Goal: Task Accomplishment & Management: Manage account settings

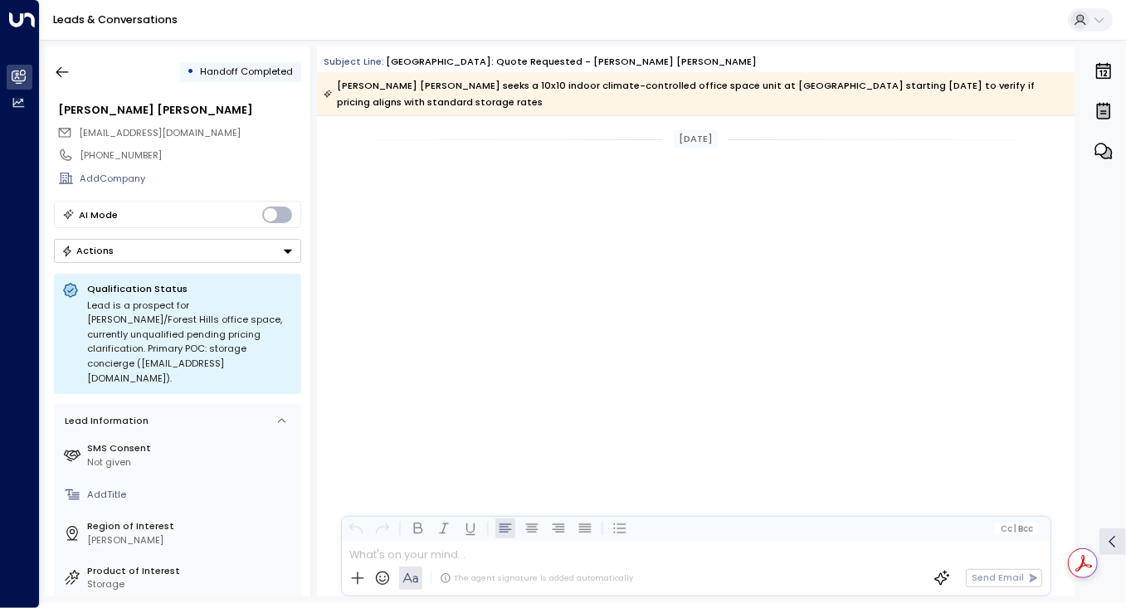
scroll to position [1693, 0]
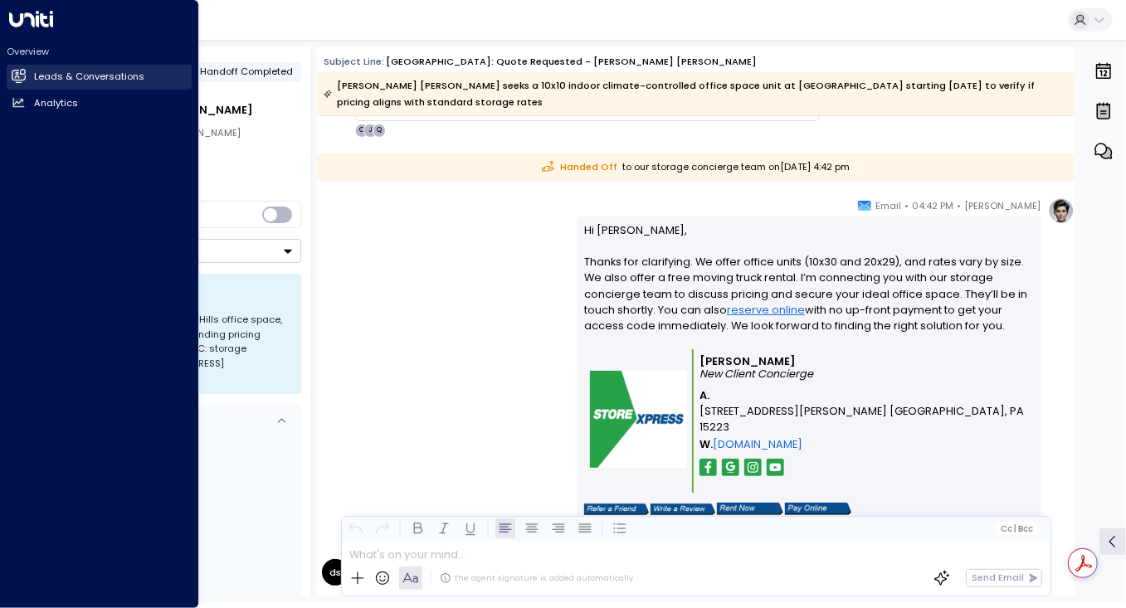
click at [23, 78] on icon at bounding box center [18, 76] width 13 height 10
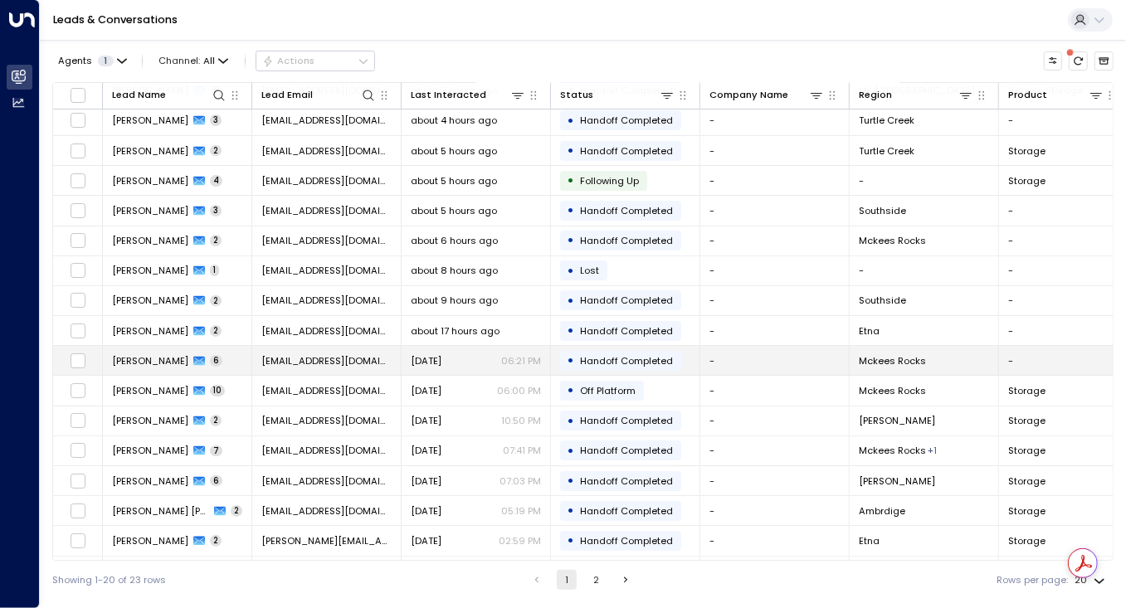
scroll to position [153, 0]
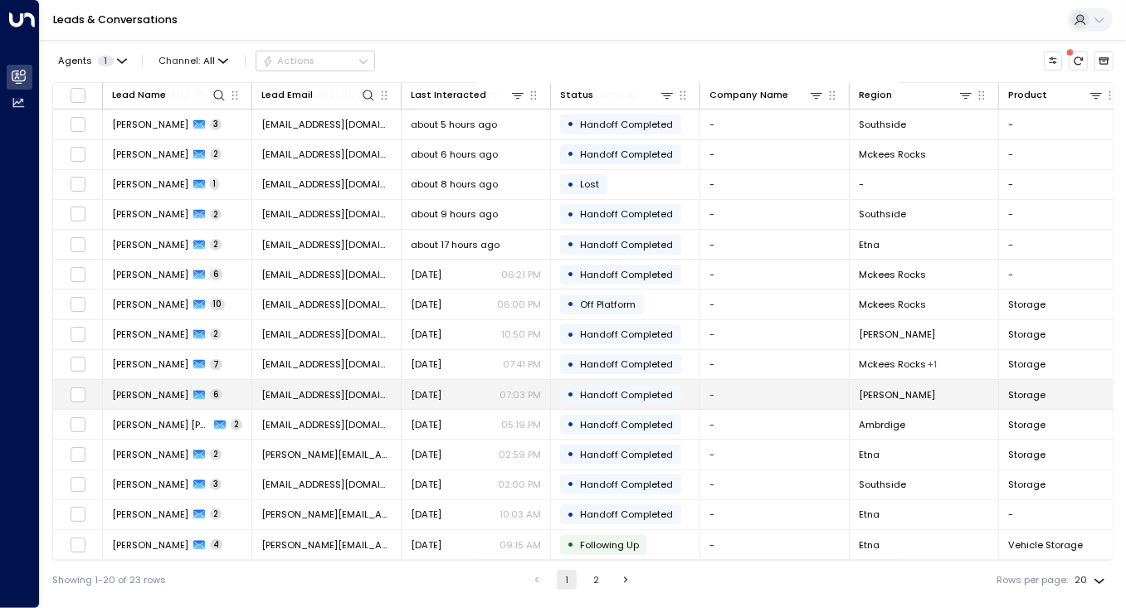
click at [145, 389] on span "[PERSON_NAME]" at bounding box center [150, 394] width 76 height 13
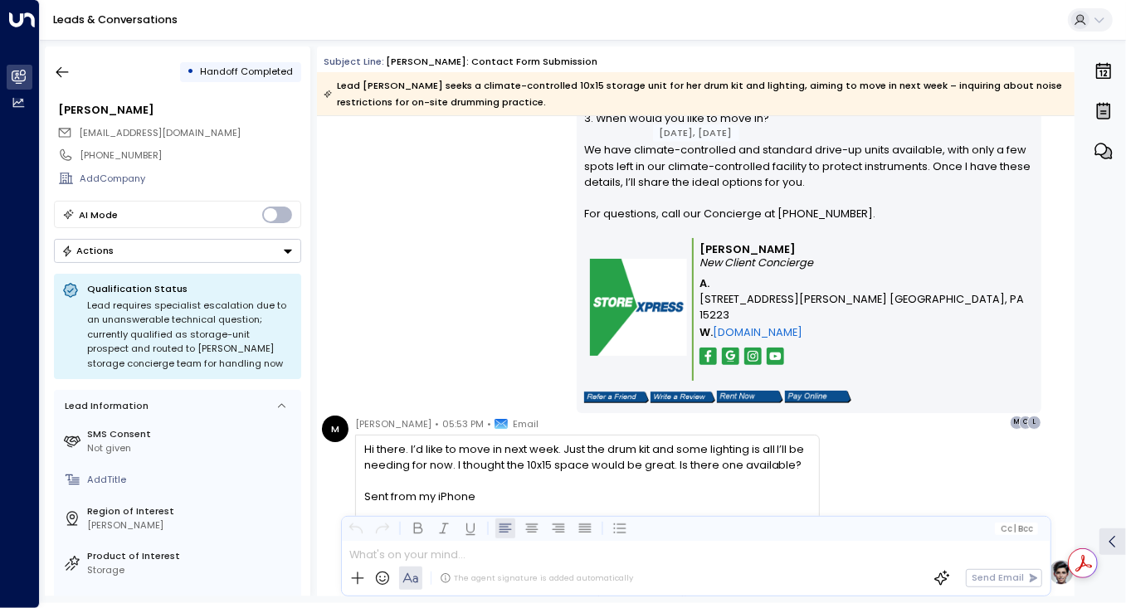
scroll to position [1186, 0]
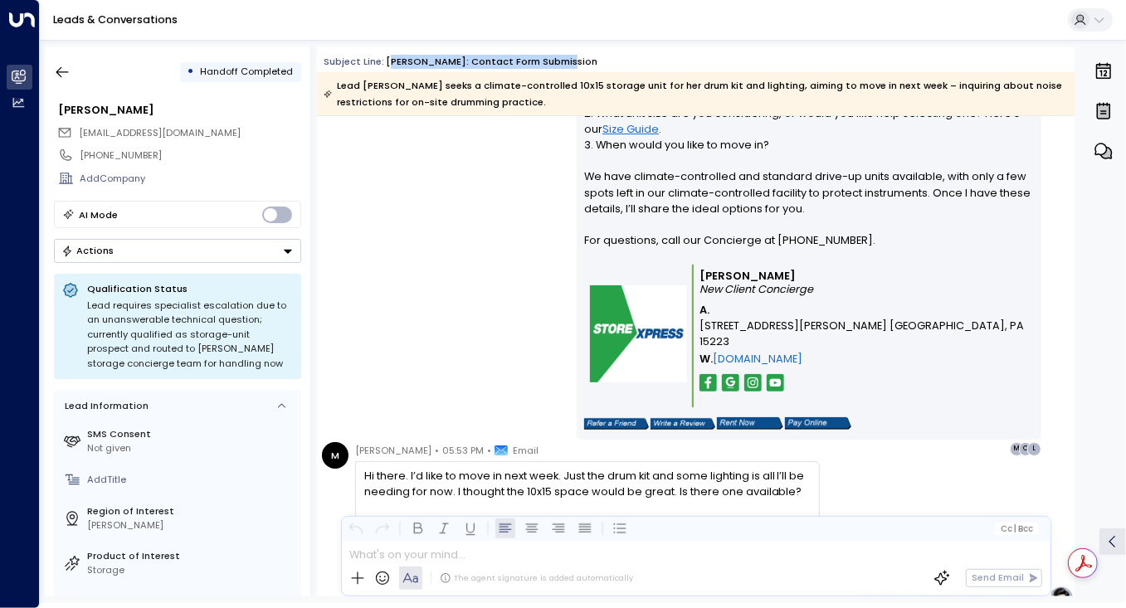
drag, startPoint x: 381, startPoint y: 59, endPoint x: 574, endPoint y: 65, distance: 193.4
click at [574, 65] on div "Subject Line: [PERSON_NAME]: Contact Form Submission" at bounding box center [699, 62] width 751 height 14
click at [596, 56] on div "Subject Line: [PERSON_NAME]: Contact Form Submission" at bounding box center [699, 62] width 751 height 14
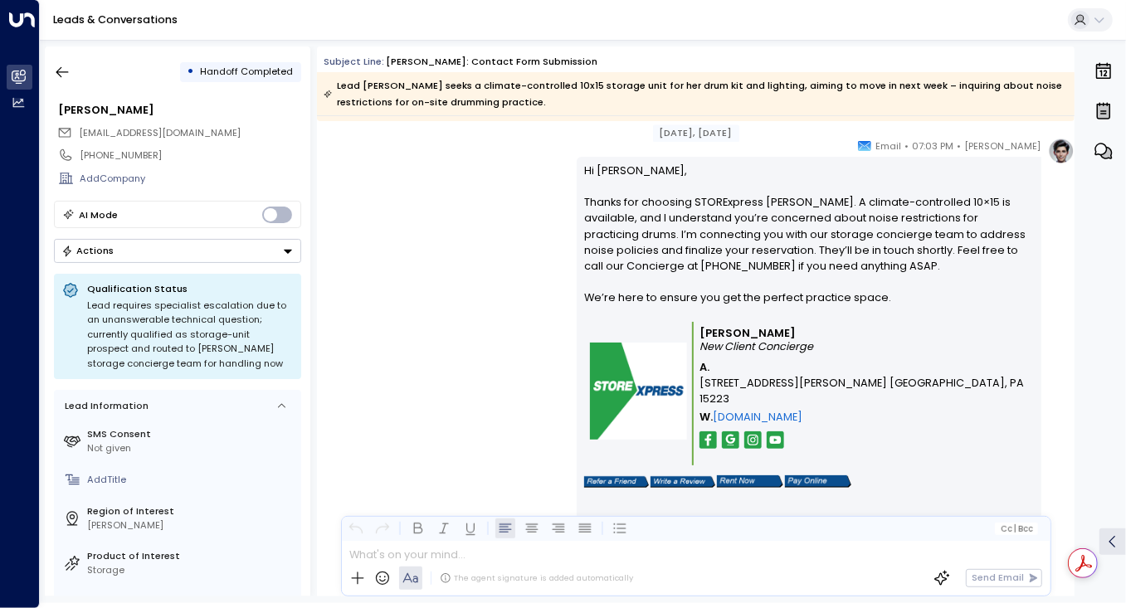
scroll to position [2347, 0]
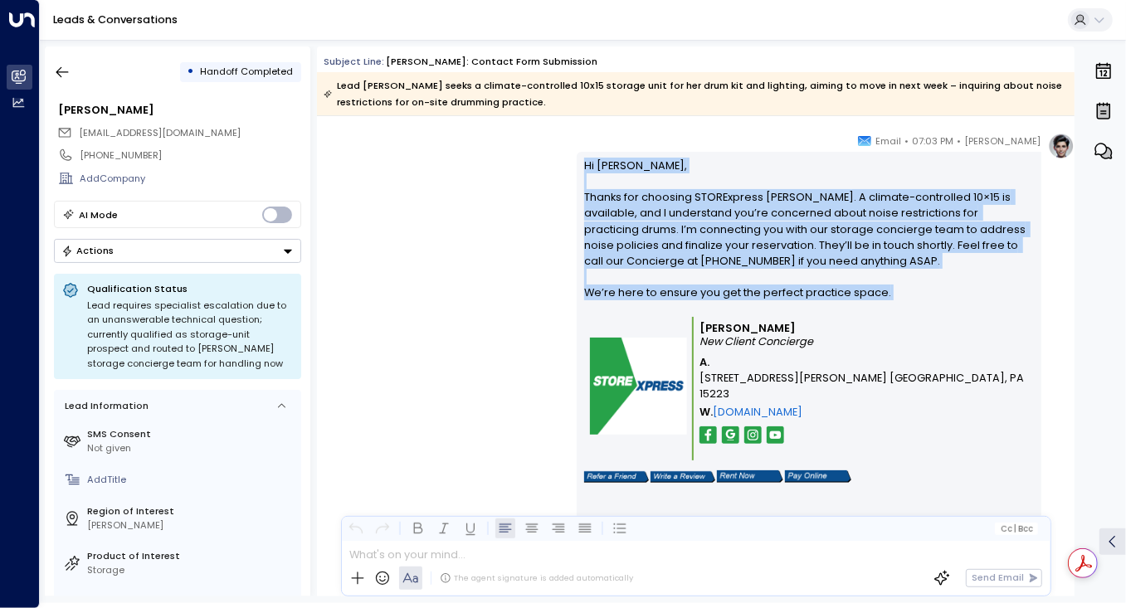
drag, startPoint x: 582, startPoint y: 166, endPoint x: 881, endPoint y: 309, distance: 331.8
click at [881, 309] on p "Hi [PERSON_NAME], Thanks for choosing STORExpress [PERSON_NAME]. A climate-cont…" at bounding box center [808, 237] width 449 height 159
click at [904, 285] on p "Hi [PERSON_NAME], Thanks for choosing STORExpress [PERSON_NAME]. A climate-cont…" at bounding box center [808, 237] width 449 height 159
drag, startPoint x: 884, startPoint y: 289, endPoint x: 570, endPoint y: 158, distance: 339.6
click at [570, 158] on div "[PERSON_NAME] • 07:03 PM • Email Hi [PERSON_NAME], Thanks for choosing STORExpr…" at bounding box center [696, 336] width 757 height 407
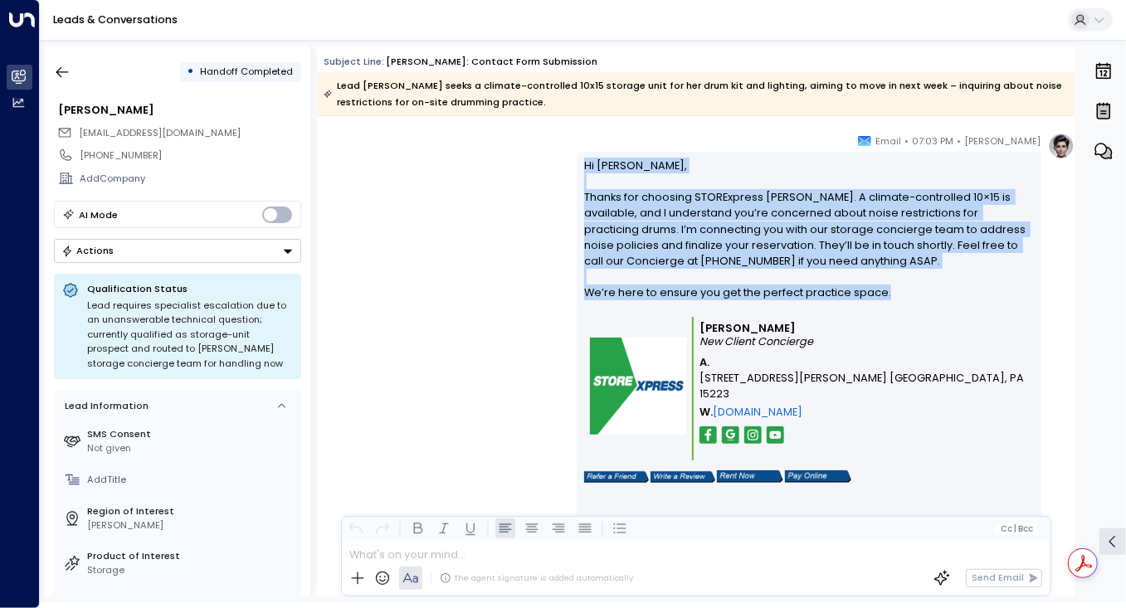
click at [665, 174] on p "Hi [PERSON_NAME], Thanks for choosing STORExpress [PERSON_NAME]. A climate-cont…" at bounding box center [808, 237] width 449 height 159
drag, startPoint x: 581, startPoint y: 166, endPoint x: 882, endPoint y: 295, distance: 327.5
click at [882, 295] on p "Hi [PERSON_NAME], Thanks for choosing STORExpress [PERSON_NAME]. A climate-cont…" at bounding box center [808, 237] width 449 height 159
click at [933, 270] on p "Hi [PERSON_NAME], Thanks for choosing STORExpress [PERSON_NAME]. A climate-cont…" at bounding box center [808, 237] width 449 height 159
drag, startPoint x: 878, startPoint y: 297, endPoint x: 552, endPoint y: 162, distance: 353.0
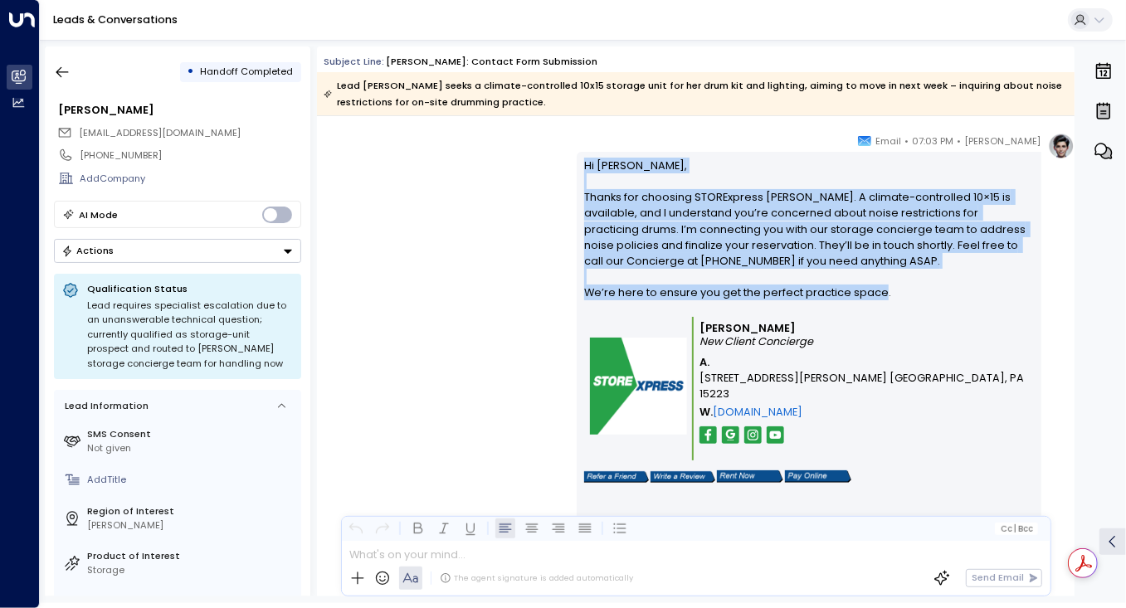
click at [552, 162] on div "[PERSON_NAME] • 07:03 PM • Email Hi [PERSON_NAME], Thanks for choosing STORExpr…" at bounding box center [696, 336] width 757 height 407
click at [781, 178] on p "Hi [PERSON_NAME], Thanks for choosing STORExpress [PERSON_NAME]. A climate-cont…" at bounding box center [808, 237] width 449 height 159
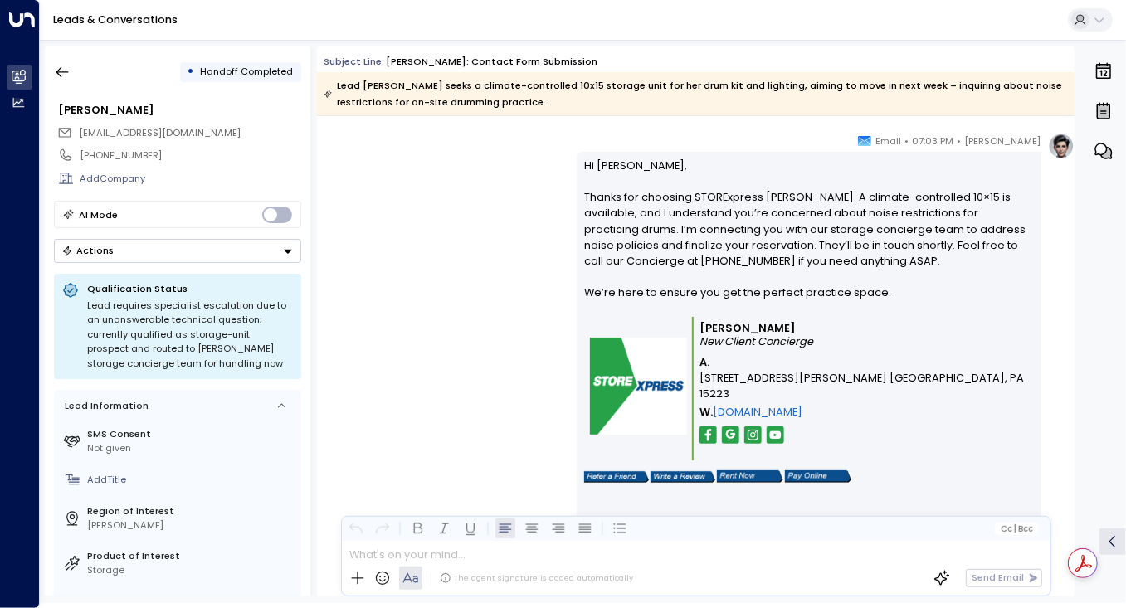
click at [1103, 20] on icon at bounding box center [1099, 19] width 13 height 13
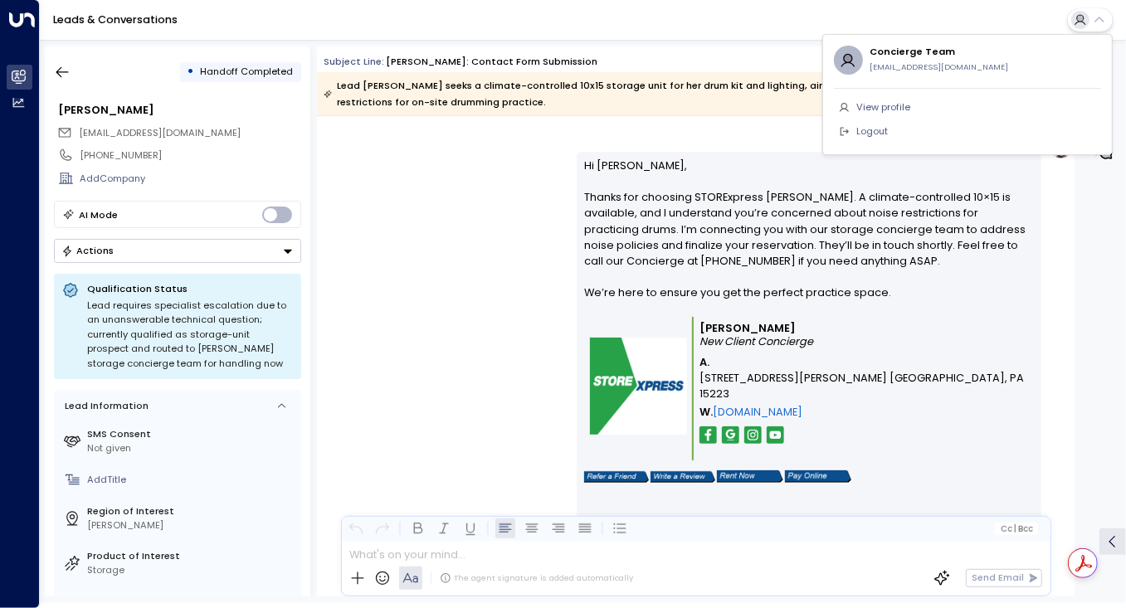
click at [1099, 23] on div at bounding box center [563, 304] width 1126 height 608
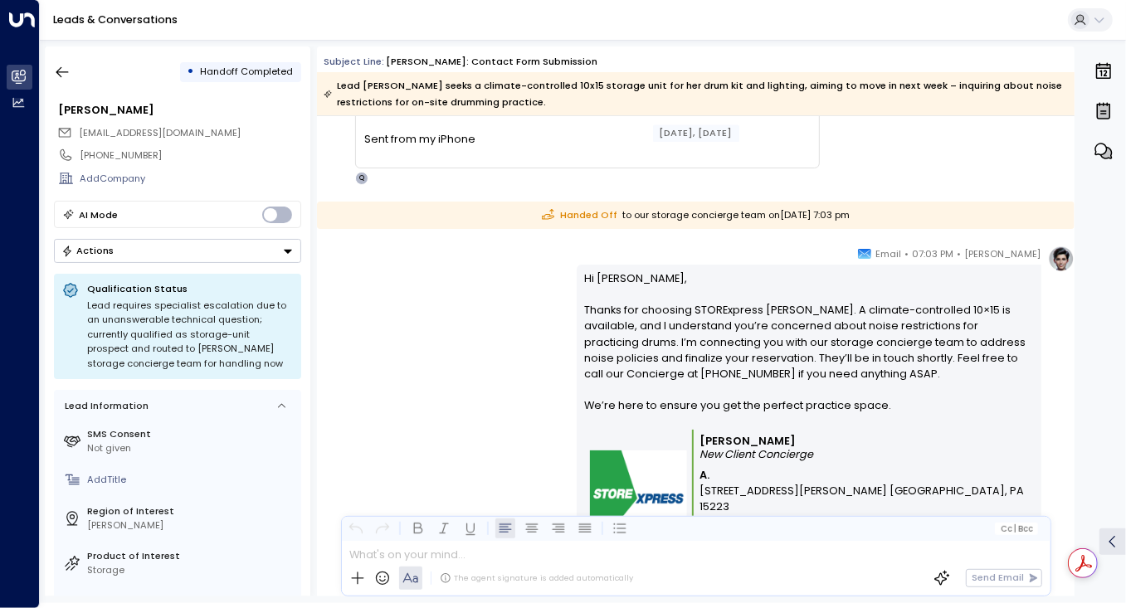
scroll to position [2241, 0]
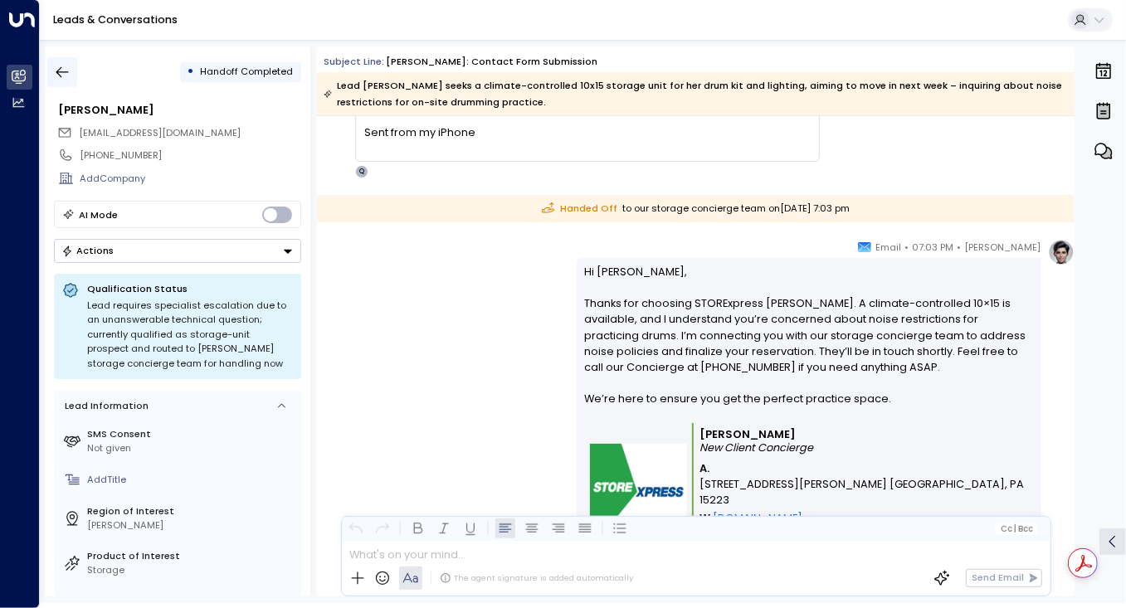
click at [56, 66] on icon "button" at bounding box center [62, 72] width 17 height 17
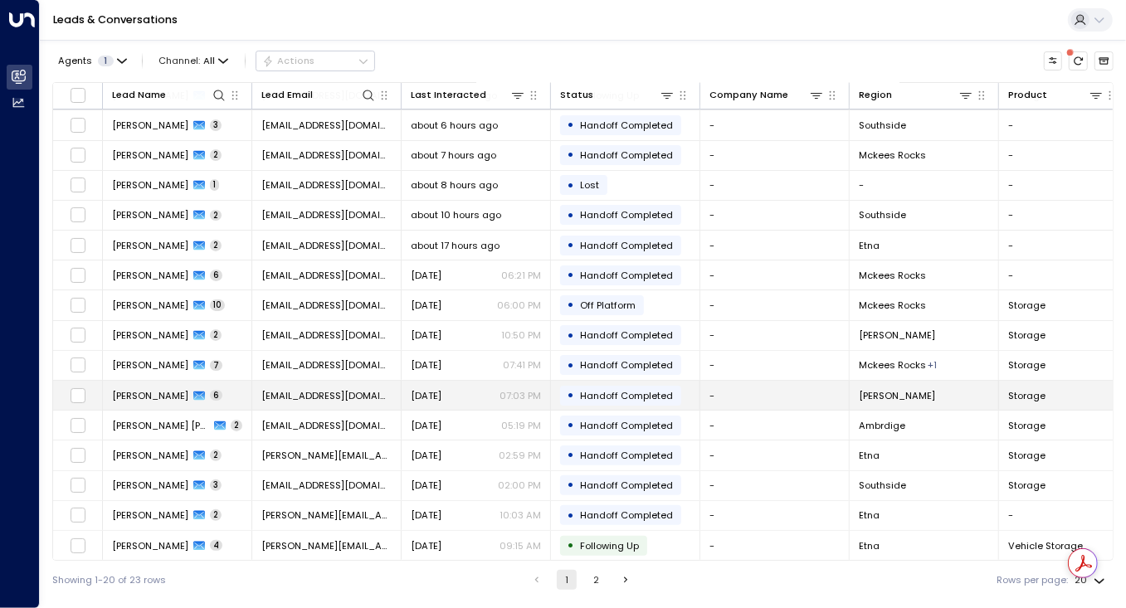
scroll to position [153, 0]
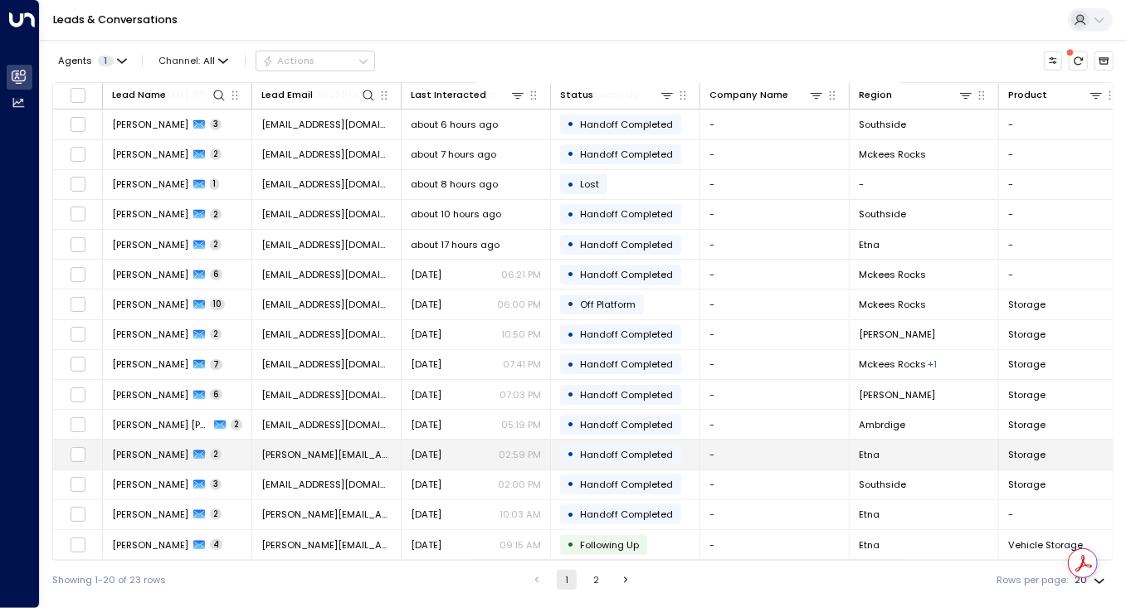
click at [169, 456] on span "[PERSON_NAME]" at bounding box center [150, 454] width 76 height 13
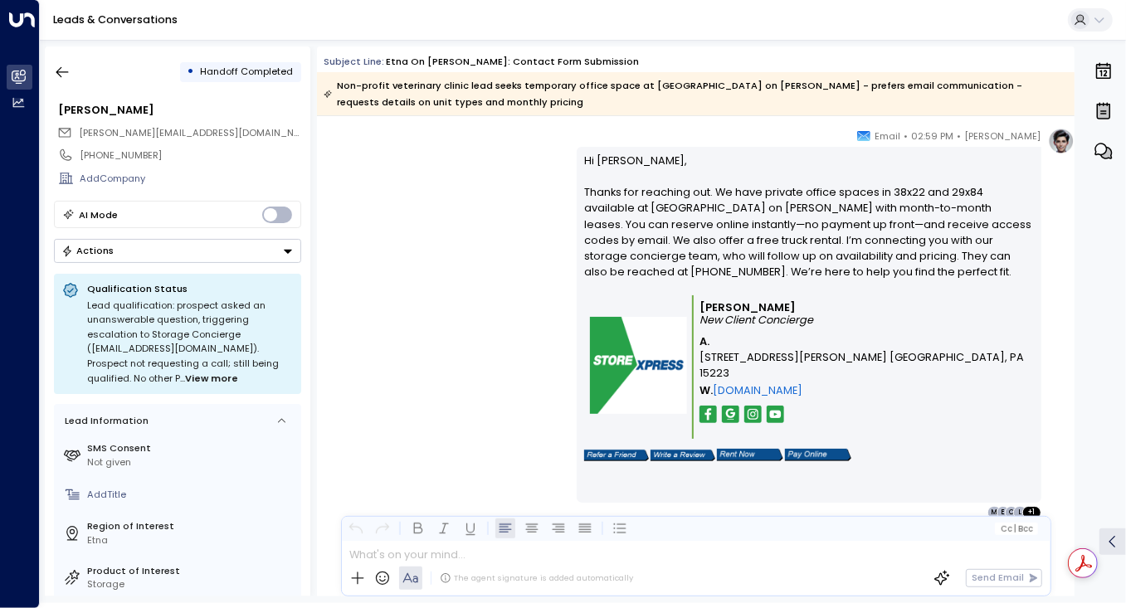
scroll to position [1097, 0]
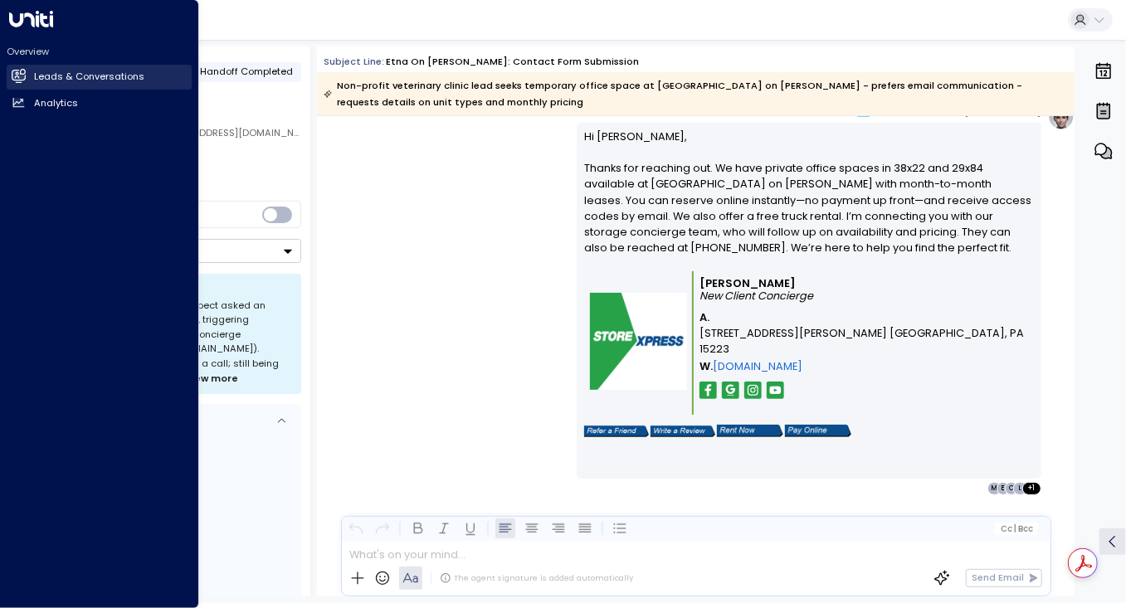
click at [56, 80] on h2 "Leads & Conversations" at bounding box center [89, 77] width 110 height 14
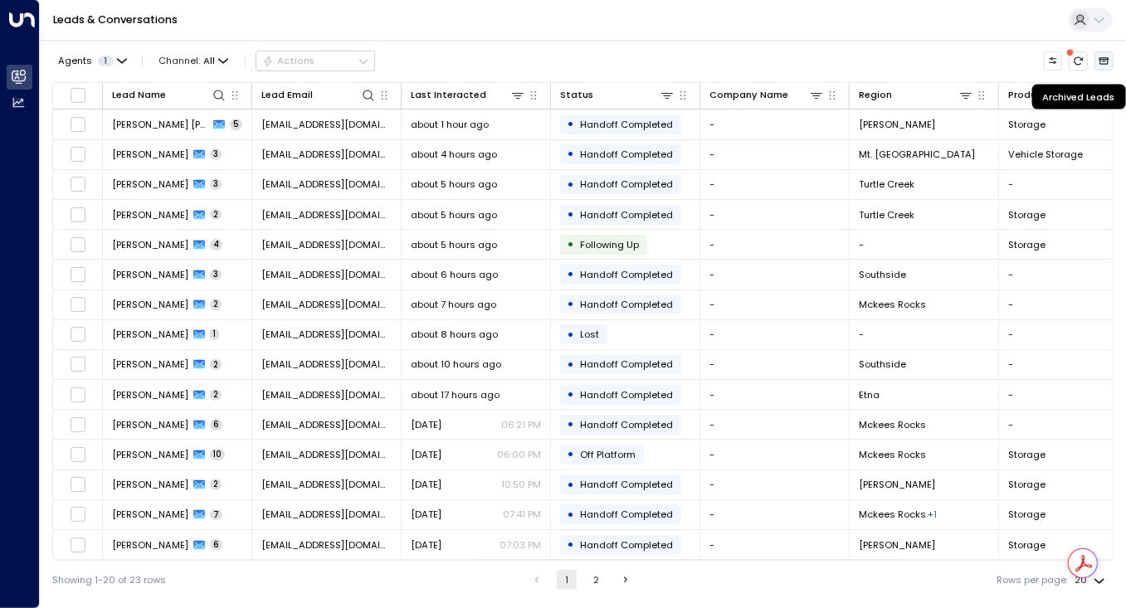
click at [1107, 61] on icon "Archived Leads" at bounding box center [1104, 61] width 11 height 11
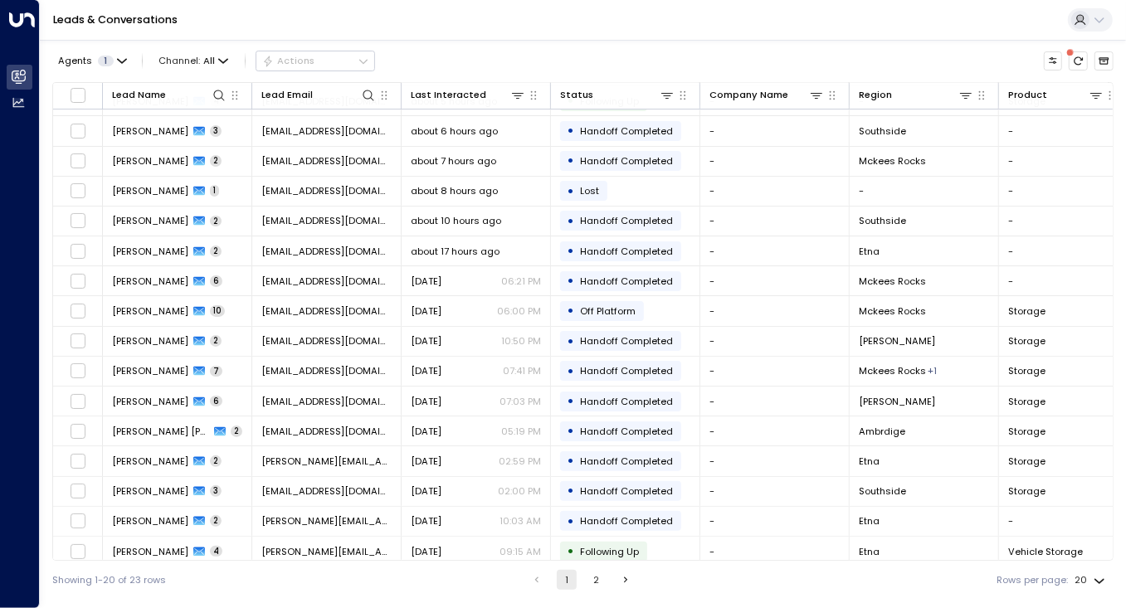
scroll to position [153, 0]
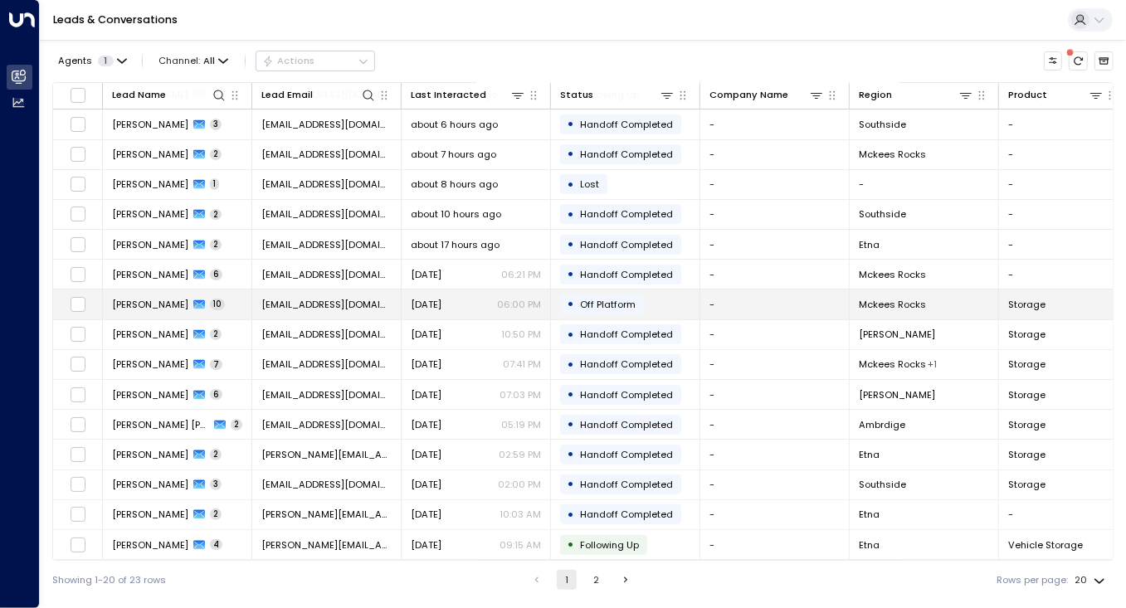
click at [211, 300] on td "[PERSON_NAME] 10" at bounding box center [177, 304] width 149 height 29
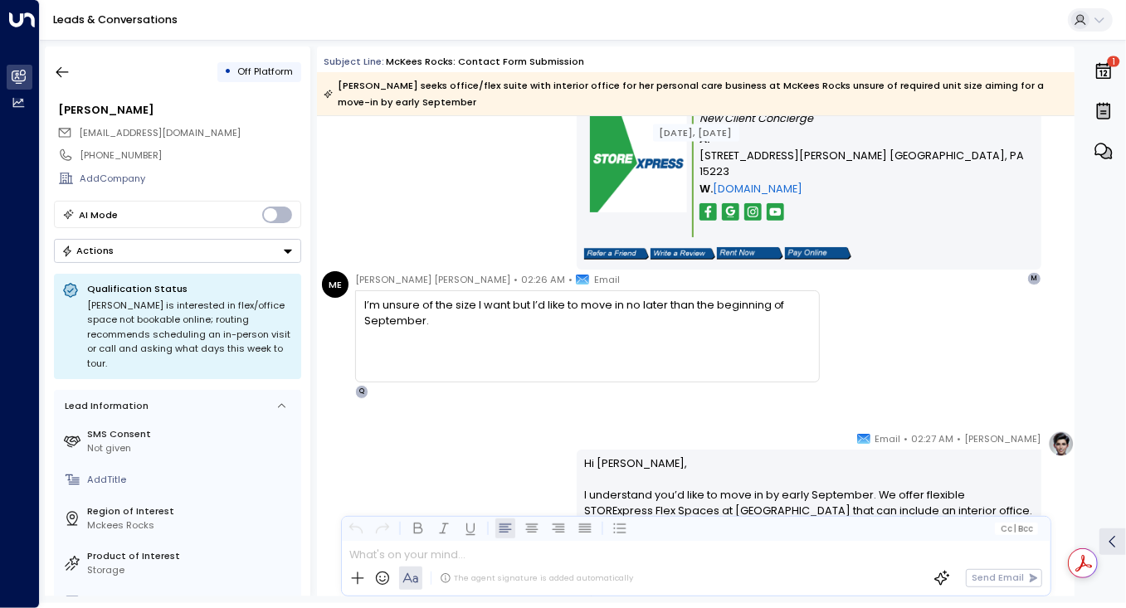
scroll to position [2112, 0]
